Goal: Task Accomplishment & Management: Manage account settings

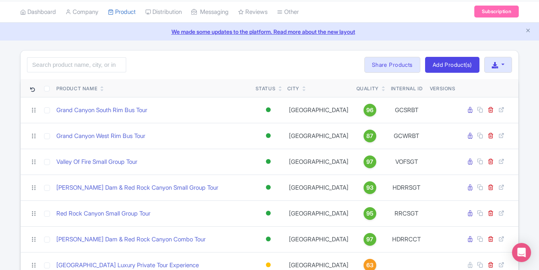
scroll to position [21, 0]
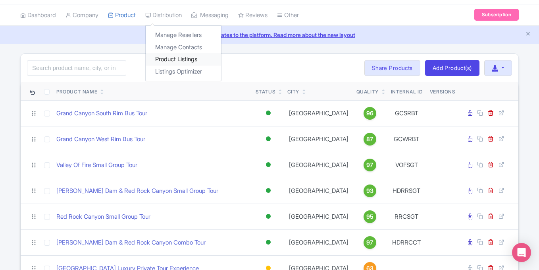
click at [170, 55] on link "Product Listings" at bounding box center [183, 59] width 75 height 12
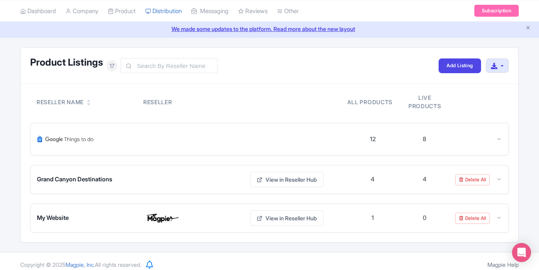
scroll to position [34, 0]
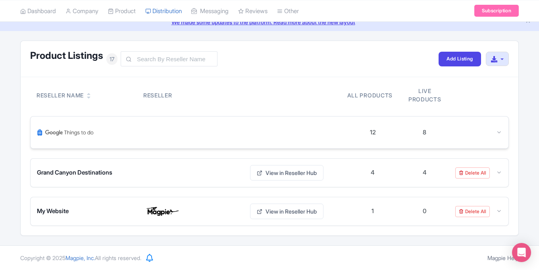
click at [496, 132] on icon at bounding box center [499, 132] width 6 height 6
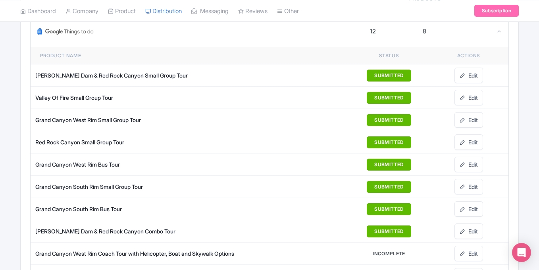
scroll to position [136, 0]
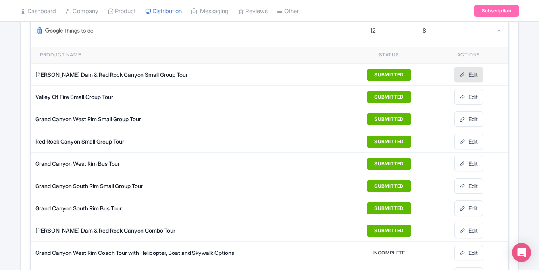
click at [468, 74] on link "Edit" at bounding box center [469, 74] width 29 height 15
